Goal: Information Seeking & Learning: Find specific fact

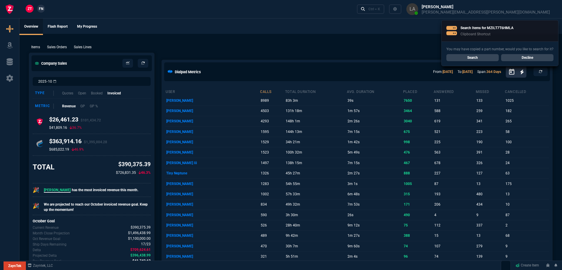
click at [451, 57] on link "Search" at bounding box center [472, 57] width 52 height 7
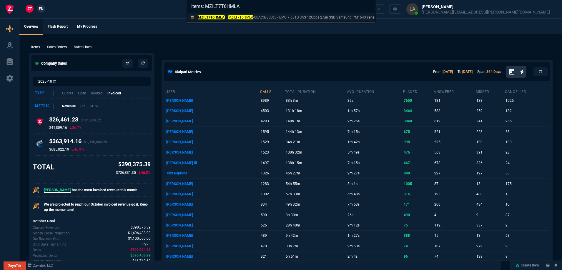
click at [218, 18] on mark "MZILT7T6HMLA" at bounding box center [211, 17] width 27 height 4
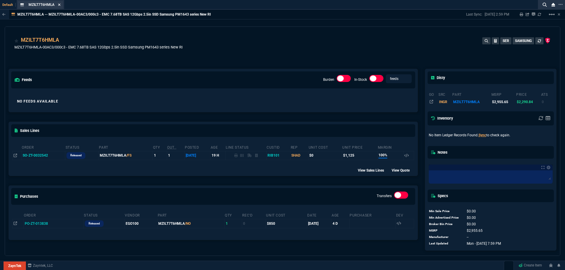
click at [61, 6] on icon at bounding box center [59, 5] width 3 height 4
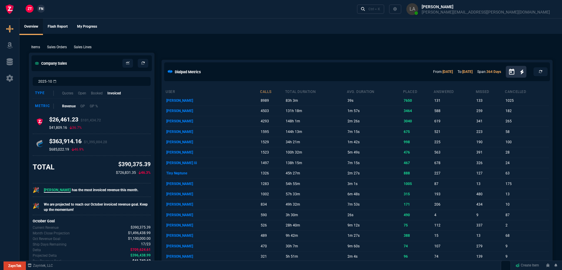
click at [41, 7] on span "FN" at bounding box center [41, 8] width 4 height 5
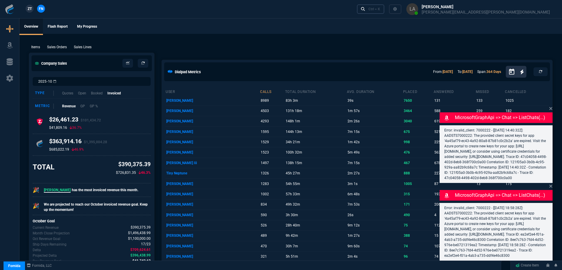
click at [385, 13] on link "Ctrl + K" at bounding box center [371, 8] width 28 height 9
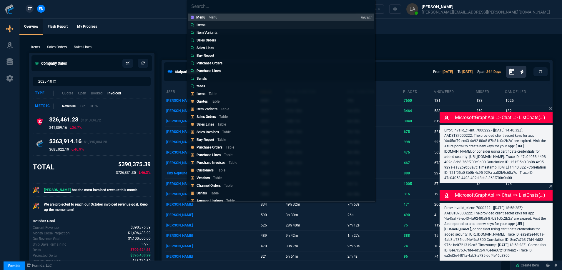
click at [235, 26] on link "Items" at bounding box center [280, 25] width 185 height 8
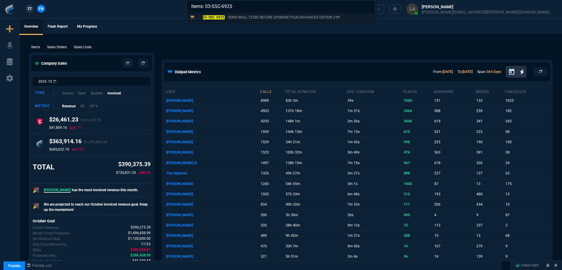
type input "Items: 03-SSC-6925"
click at [219, 20] on p "03-SSC-6925" at bounding box center [211, 17] width 28 height 5
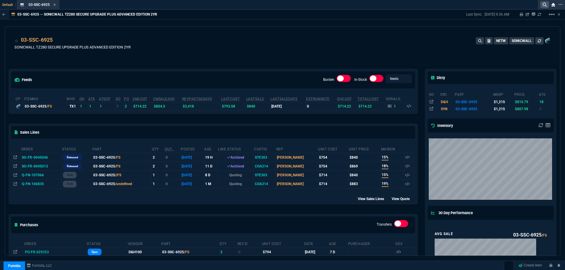
click at [541, 6] on nx-icon at bounding box center [544, 4] width 9 height 7
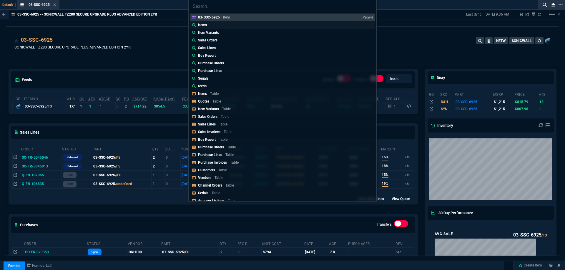
click at [220, 27] on link "Items" at bounding box center [282, 25] width 185 height 8
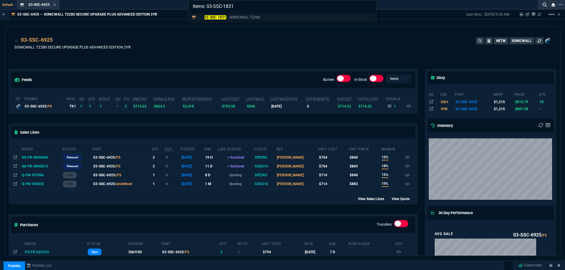
type input "Items: 03-SSC-1831"
click at [219, 19] on mark "03-SSC-1831" at bounding box center [215, 17] width 22 height 4
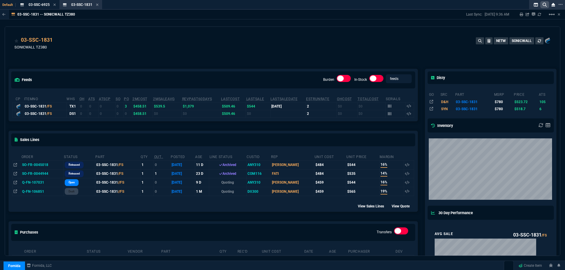
click at [544, 4] on icon at bounding box center [545, 5] width 4 height 4
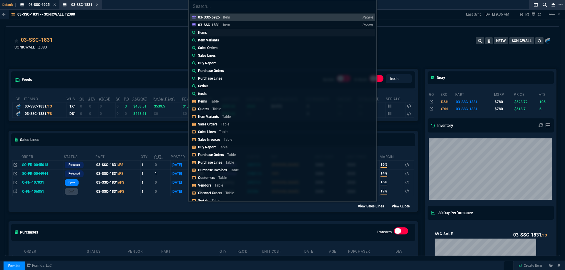
click at [208, 33] on div "Items" at bounding box center [203, 32] width 11 height 5
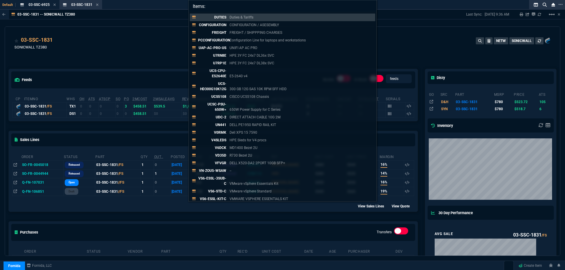
click at [235, 9] on input "Items:" at bounding box center [283, 6] width 188 height 12
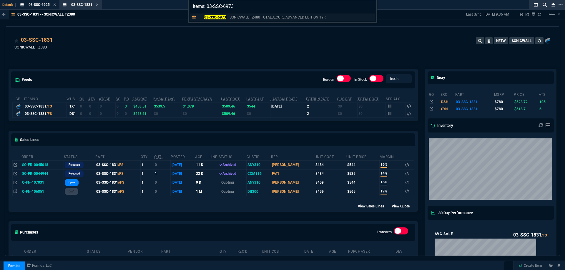
type input "Items: 03-SSC-6973"
click at [218, 18] on mark "03-SSC-6973" at bounding box center [215, 17] width 22 height 4
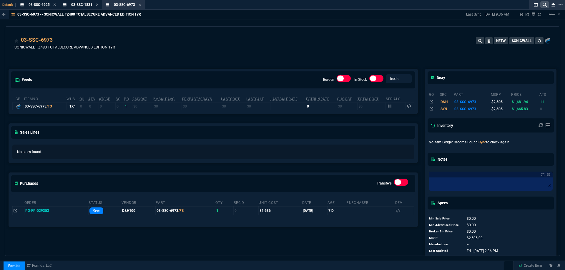
click at [544, 8] on nx-icon at bounding box center [544, 4] width 9 height 7
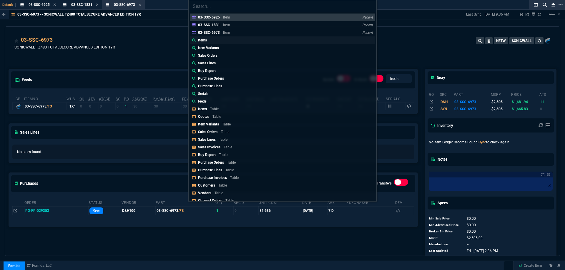
click at [205, 41] on p "Items" at bounding box center [202, 40] width 9 height 5
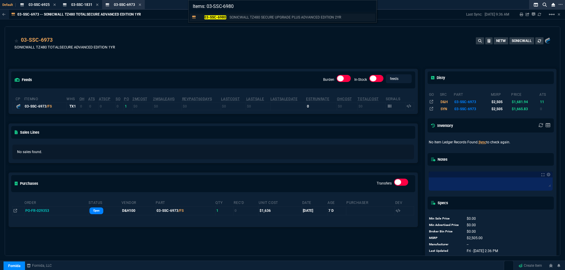
type input "Items: 03-SSC-6980"
click at [215, 17] on mark "03-SSC-6980" at bounding box center [215, 17] width 22 height 4
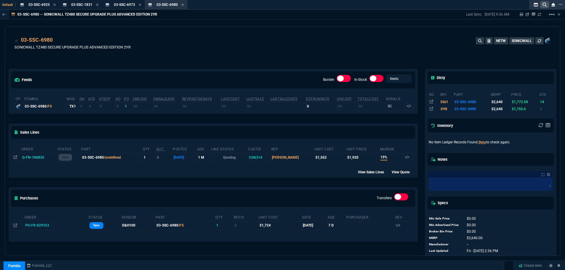
click at [543, 5] on icon at bounding box center [545, 5] width 4 height 4
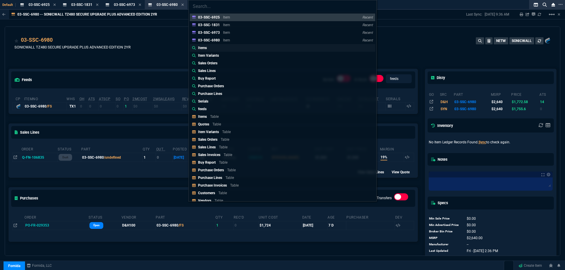
click at [209, 46] on div "Items" at bounding box center [203, 47] width 11 height 5
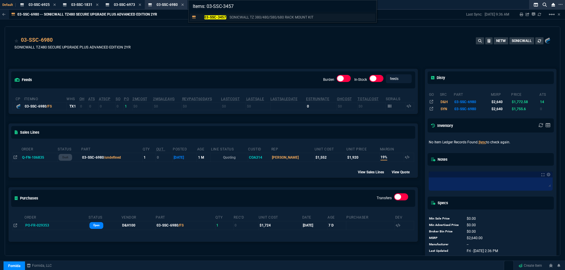
type input "Items: 03-SSC-3457"
click at [213, 19] on p "03-SSC-3457" at bounding box center [212, 17] width 28 height 5
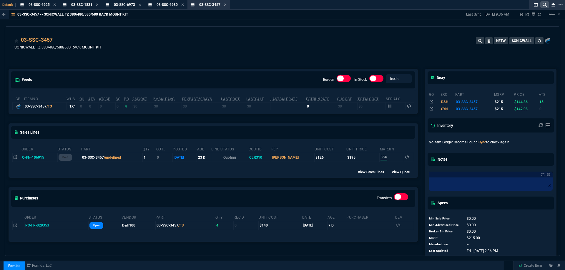
click at [547, 5] on nx-icon at bounding box center [544, 4] width 9 height 7
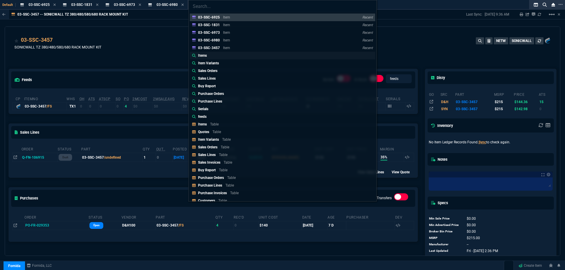
click at [206, 55] on p "Items" at bounding box center [202, 55] width 9 height 5
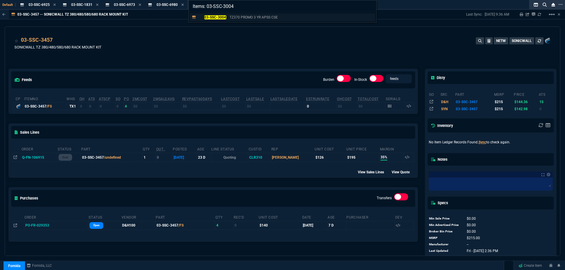
type input "Items: 03-SSC-3004"
click at [213, 19] on mark "03-SSC-3004" at bounding box center [215, 17] width 22 height 4
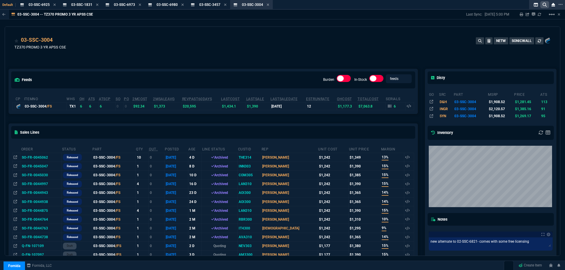
click at [542, 8] on nx-icon at bounding box center [544, 4] width 9 height 7
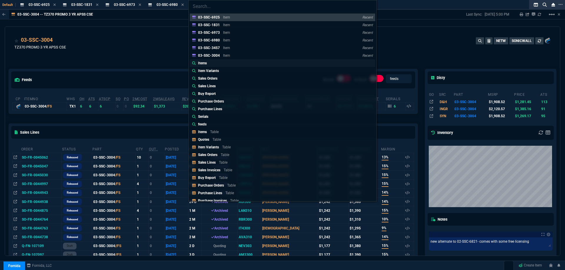
click at [212, 66] on link "Items" at bounding box center [282, 63] width 185 height 8
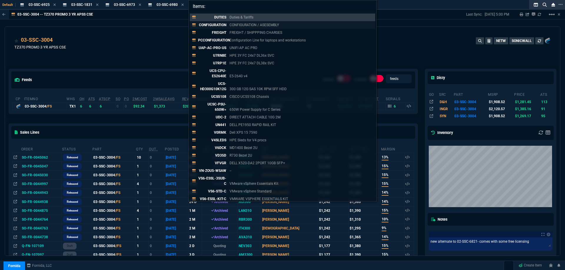
paste input "PPD25-T10-2"
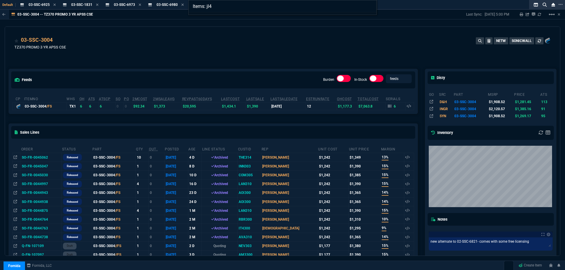
type input "Items: jl"
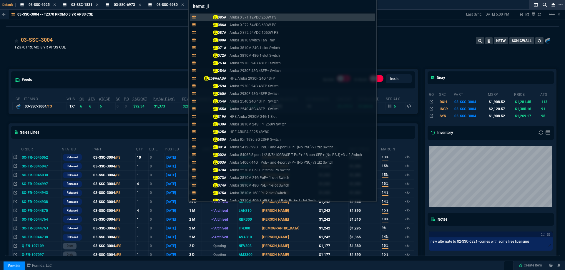
click at [143, 24] on div "Items: jl JL 085A Aruba X371 12VDC 250W PS JL 086A Aruba X372 54VDC 680W PS JL …" at bounding box center [282, 135] width 565 height 270
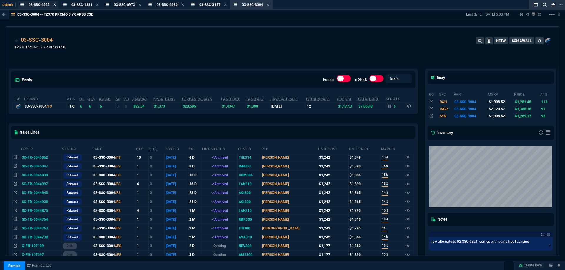
click at [54, 4] on icon at bounding box center [55, 5] width 2 height 2
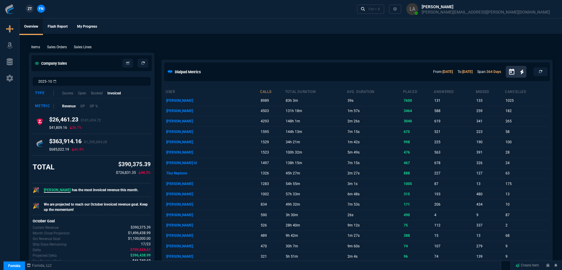
click at [28, 8] on span "ZT" at bounding box center [30, 8] width 4 height 5
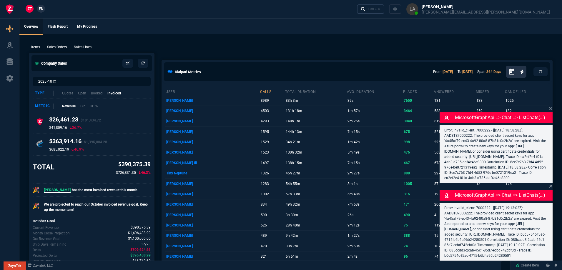
click at [385, 6] on link "Ctrl + K" at bounding box center [371, 8] width 28 height 9
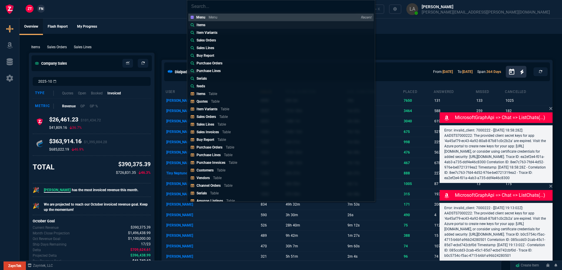
click at [227, 27] on link "Items" at bounding box center [280, 25] width 185 height 8
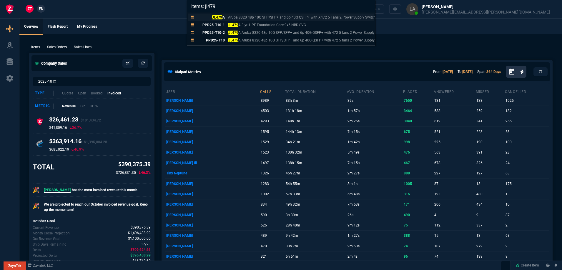
type input "Items: jl479"
click at [216, 18] on mark "JL479" at bounding box center [217, 17] width 11 height 4
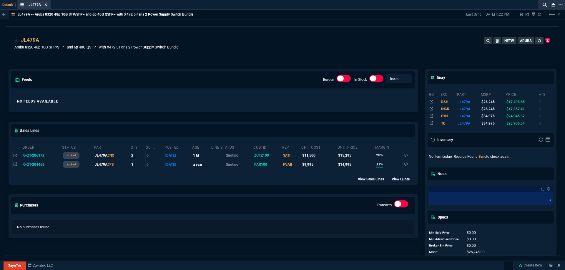
click at [46, 6] on icon at bounding box center [45, 5] width 3 height 4
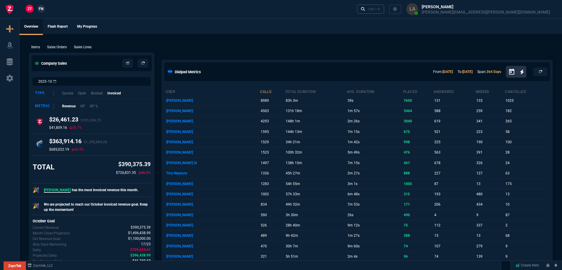
click at [385, 13] on link "Ctrl + K" at bounding box center [371, 8] width 28 height 9
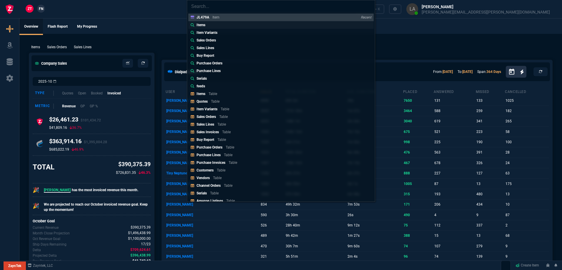
click at [194, 26] on div "Items" at bounding box center [199, 24] width 17 height 5
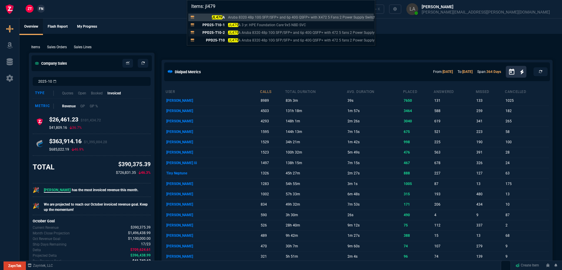
type input "Items: jl479"
click at [216, 34] on p "PPD25-T10-2" at bounding box center [211, 32] width 28 height 5
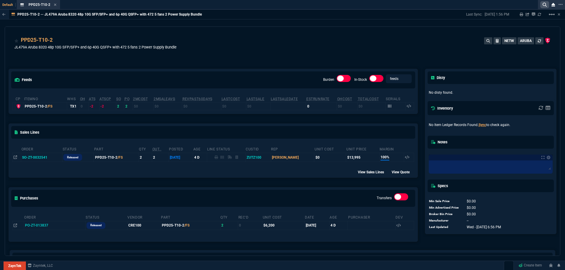
click at [541, 7] on nx-icon at bounding box center [544, 4] width 9 height 7
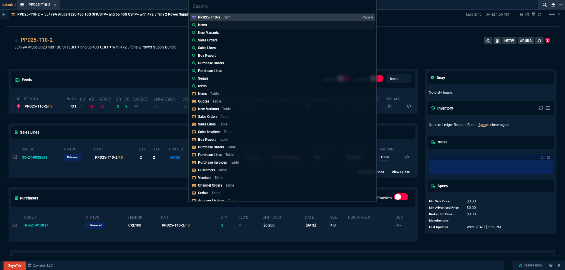
click at [215, 27] on link "Items" at bounding box center [282, 25] width 185 height 8
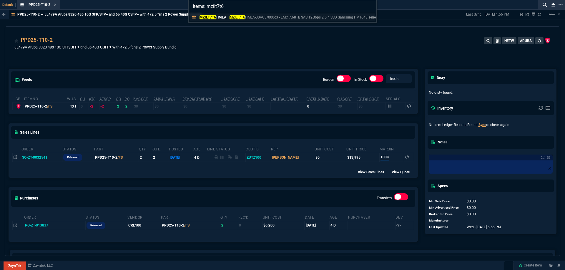
type input "Items: mzilt7t6"
click at [220, 20] on p "MZILT7T6 HMLA" at bounding box center [212, 17] width 28 height 5
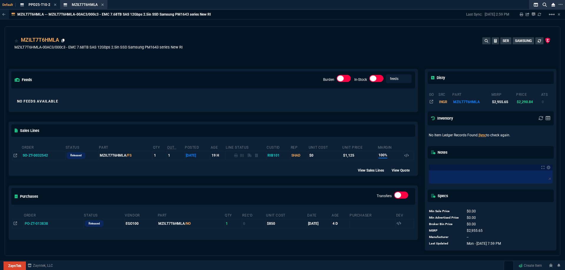
click at [64, 41] on icon at bounding box center [63, 41] width 3 height 4
click at [55, 6] on icon at bounding box center [55, 5] width 3 height 4
click at [59, 6] on icon at bounding box center [59, 5] width 3 height 4
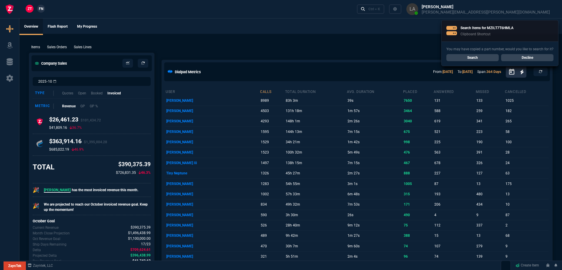
click at [509, 58] on link "Decline" at bounding box center [527, 57] width 52 height 7
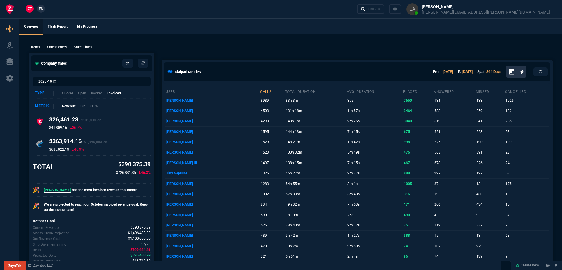
click at [39, 7] on span "FN" at bounding box center [41, 8] width 4 height 5
click at [81, 49] on p "Sales Lines" at bounding box center [83, 46] width 18 height 5
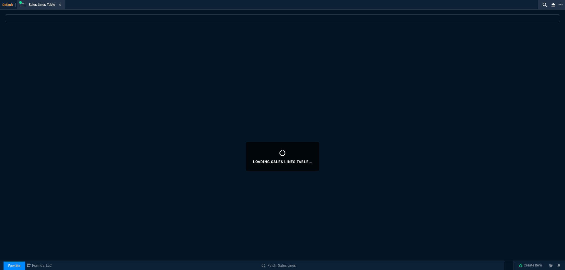
select select
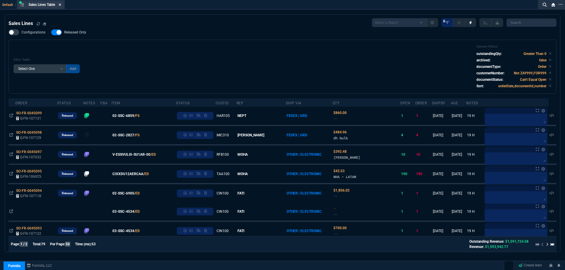
click at [61, 6] on icon at bounding box center [60, 5] width 3 height 4
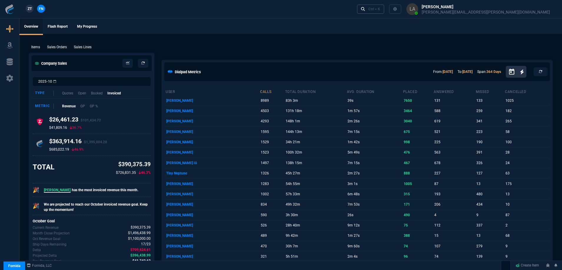
click at [380, 8] on div "Ctrl + K" at bounding box center [374, 9] width 12 height 5
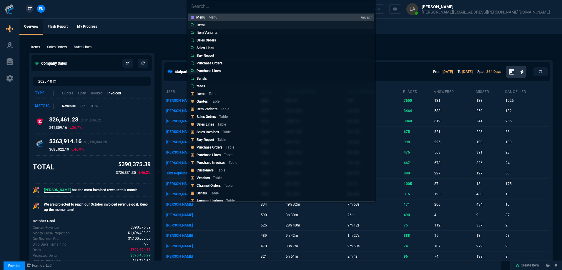
click at [208, 26] on link "Items" at bounding box center [280, 25] width 185 height 8
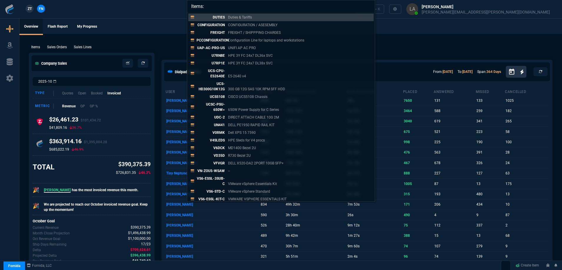
paste input "MZILT7T6HMLA*"
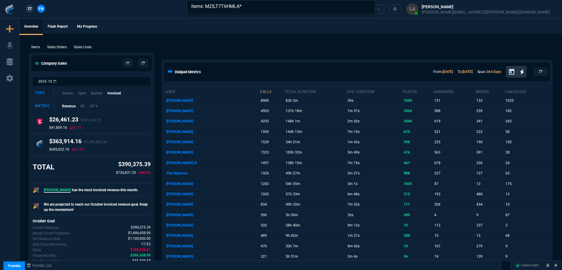
type input "Items: MZILT7T6HMLA*"
drag, startPoint x: 107, startPoint y: 25, endPoint x: 110, endPoint y: 23, distance: 3.2
click at [107, 24] on div "Items: MZILT7T6HMLA*" at bounding box center [281, 135] width 562 height 270
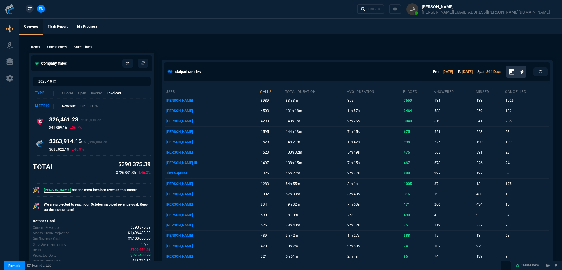
click at [27, 9] on link "ZT" at bounding box center [30, 9] width 8 height 8
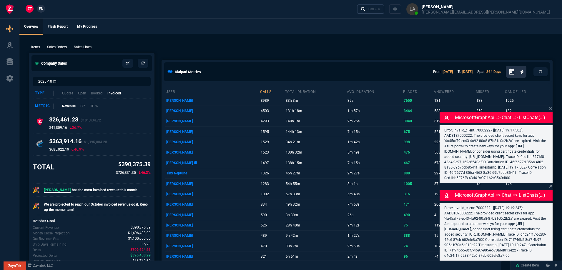
click at [385, 10] on link "Ctrl + K" at bounding box center [371, 8] width 28 height 9
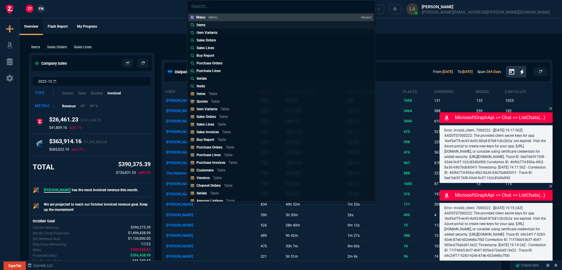
click at [197, 26] on p "Items" at bounding box center [201, 24] width 9 height 5
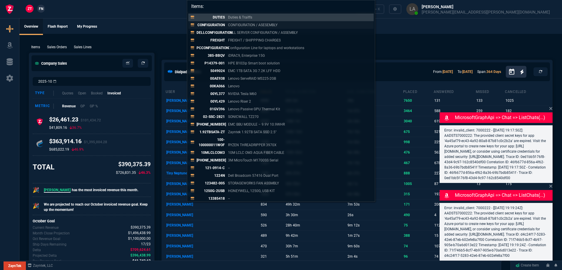
paste input "MZILT7T6HMLA*"
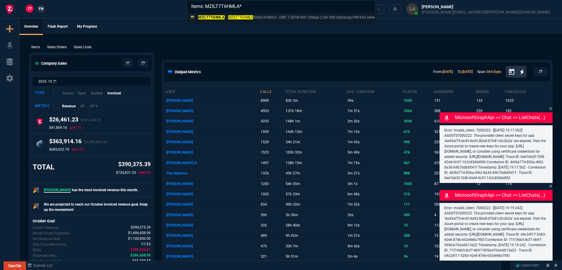
type input "Items: MZILT7T6HMLA*"
click at [202, 19] on p "MZILT7T6HMLA" at bounding box center [211, 17] width 28 height 5
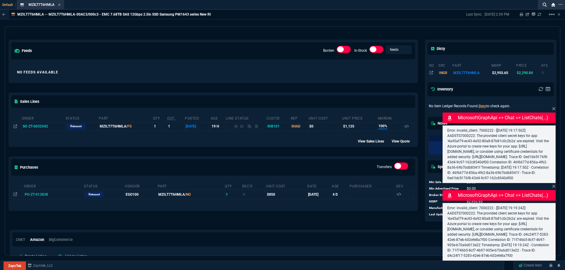
scroll to position [29, 0]
click at [14, 196] on icon at bounding box center [16, 194] width 4 height 4
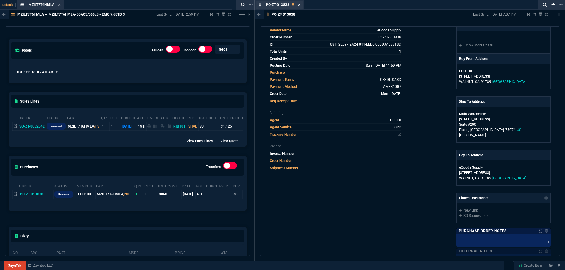
click at [299, 4] on icon at bounding box center [299, 5] width 3 height 4
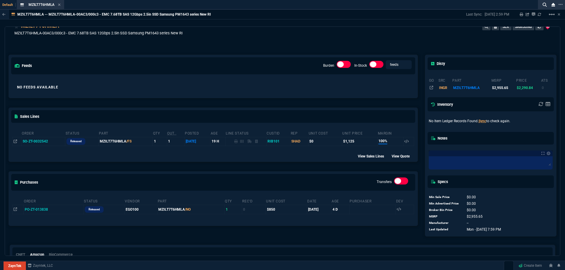
scroll to position [0, 0]
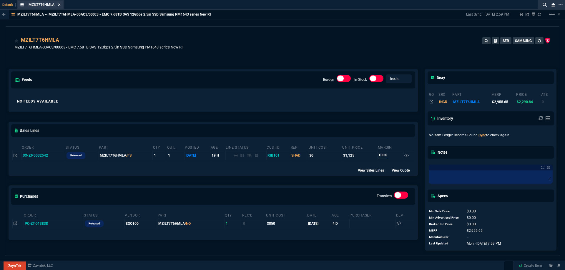
click at [60, 6] on icon at bounding box center [59, 5] width 3 height 4
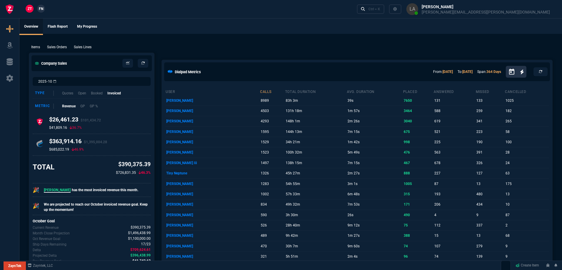
click at [81, 48] on p "Sales Lines" at bounding box center [83, 46] width 18 height 5
select select
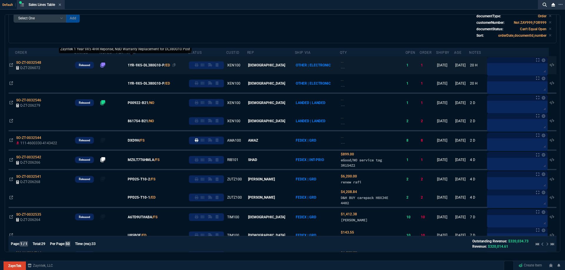
scroll to position [88, 0]
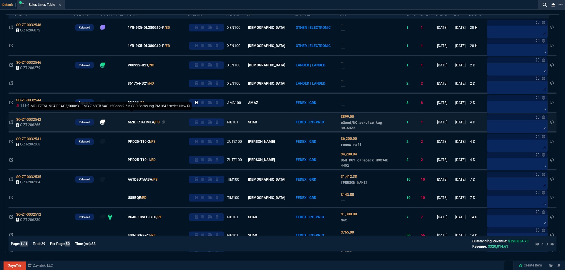
click at [144, 122] on span "MZILT7T6HMLA" at bounding box center [141, 122] width 26 height 5
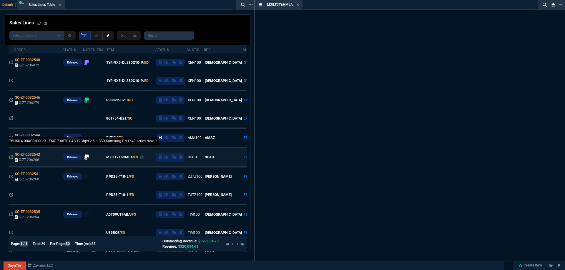
scroll to position [123, 0]
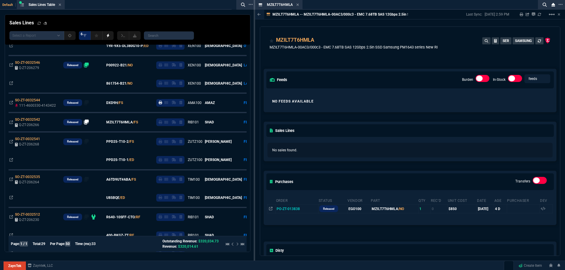
drag, startPoint x: 283, startPoint y: 8, endPoint x: 191, endPoint y: 5, distance: 92.7
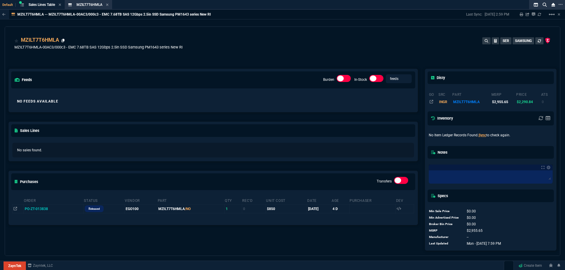
click at [63, 41] on icon at bounding box center [63, 41] width 3 height 4
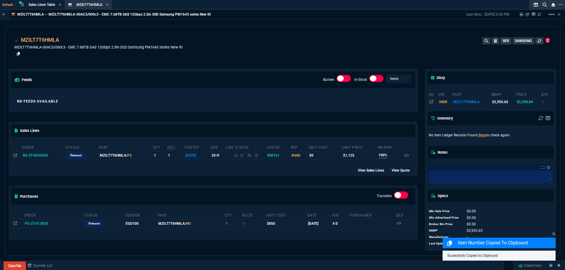
click at [18, 54] on icon at bounding box center [18, 54] width 3 height 4
